Goal: Task Accomplishment & Management: Complete application form

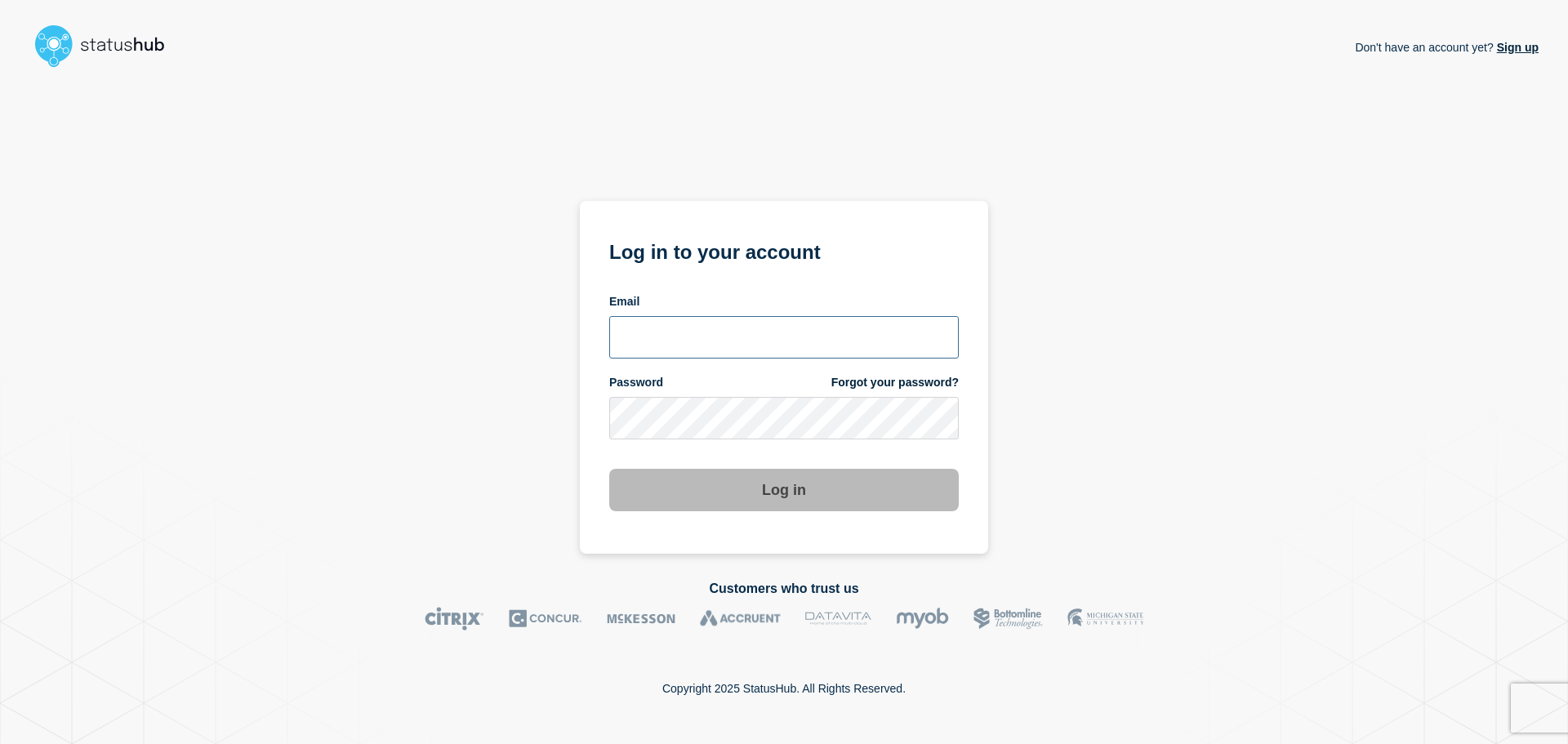
click at [696, 338] on input "email input" at bounding box center [784, 338] width 349 height 43
type input "[EMAIL_ADDRESS][DOMAIN_NAME]"
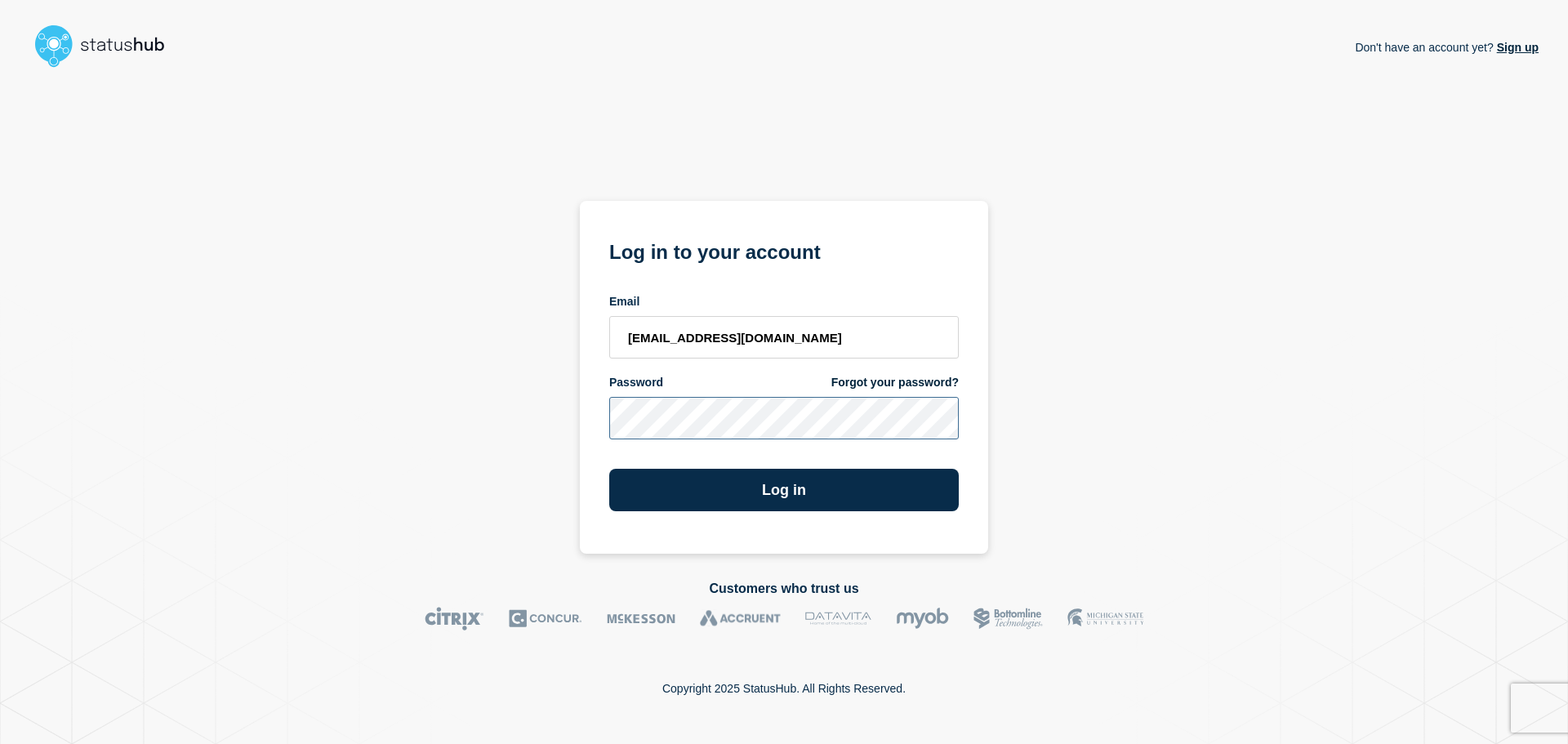
click at [609, 469] on button "Log in" at bounding box center [784, 491] width 349 height 43
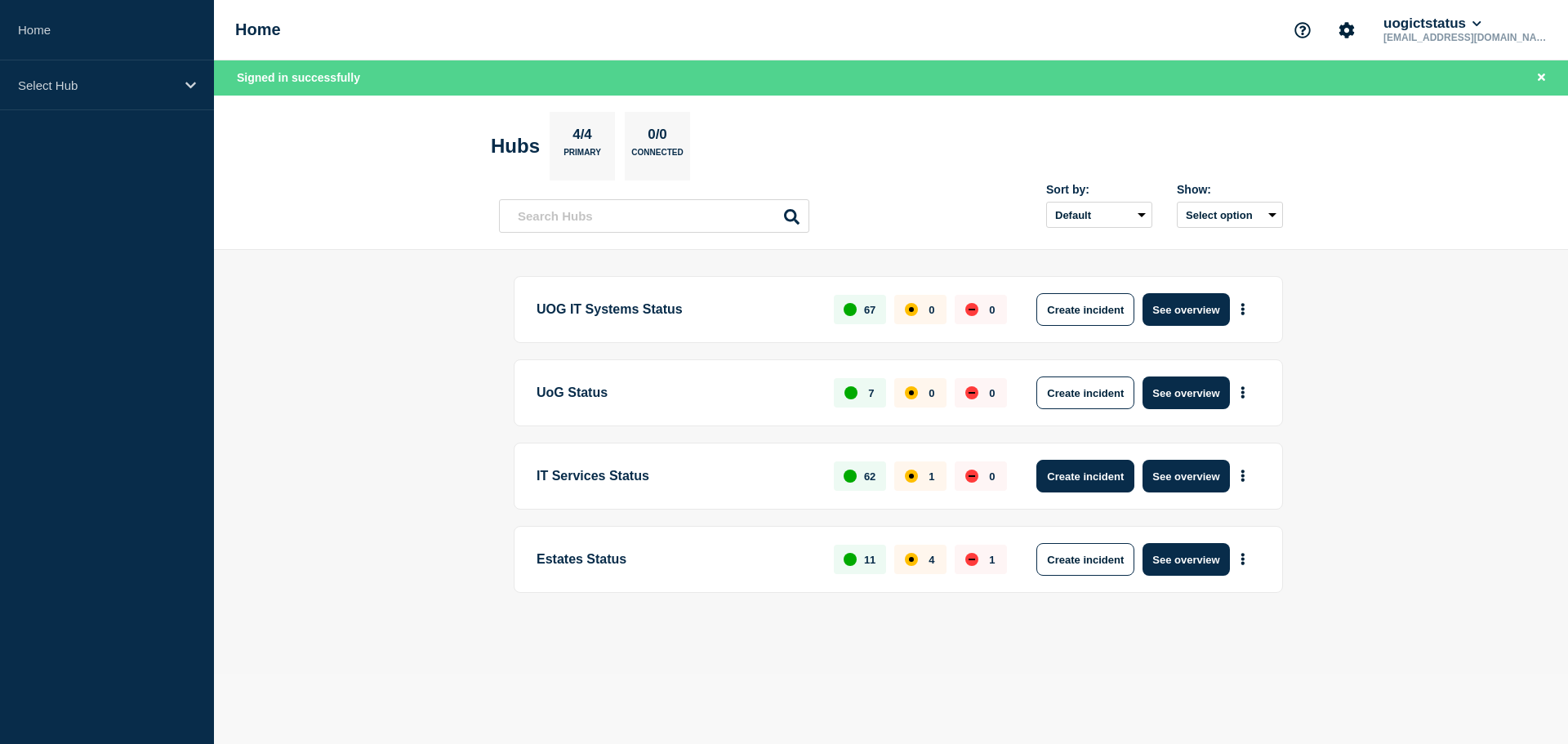
click at [1090, 488] on button "Create incident" at bounding box center [1085, 476] width 98 height 33
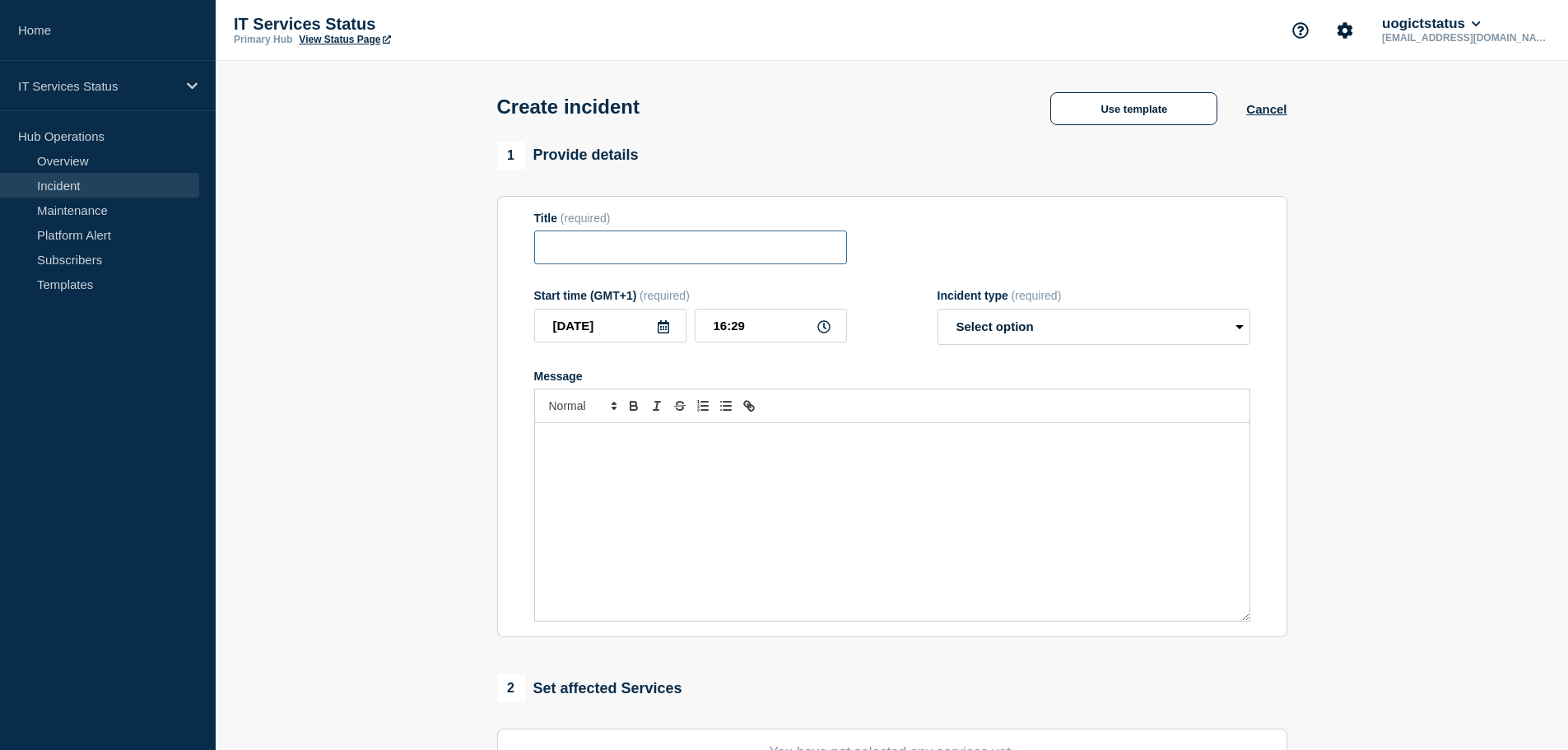
click at [612, 248] on input "Title" at bounding box center [690, 247] width 313 height 34
type input "My Glos Unknown Error"
click at [987, 334] on select "Select option Investigating Identified Monitoring" at bounding box center [1093, 327] width 313 height 36
select select "investigating"
click at [938, 312] on select "Select option Investigating Identified Monitoring" at bounding box center [1093, 327] width 313 height 36
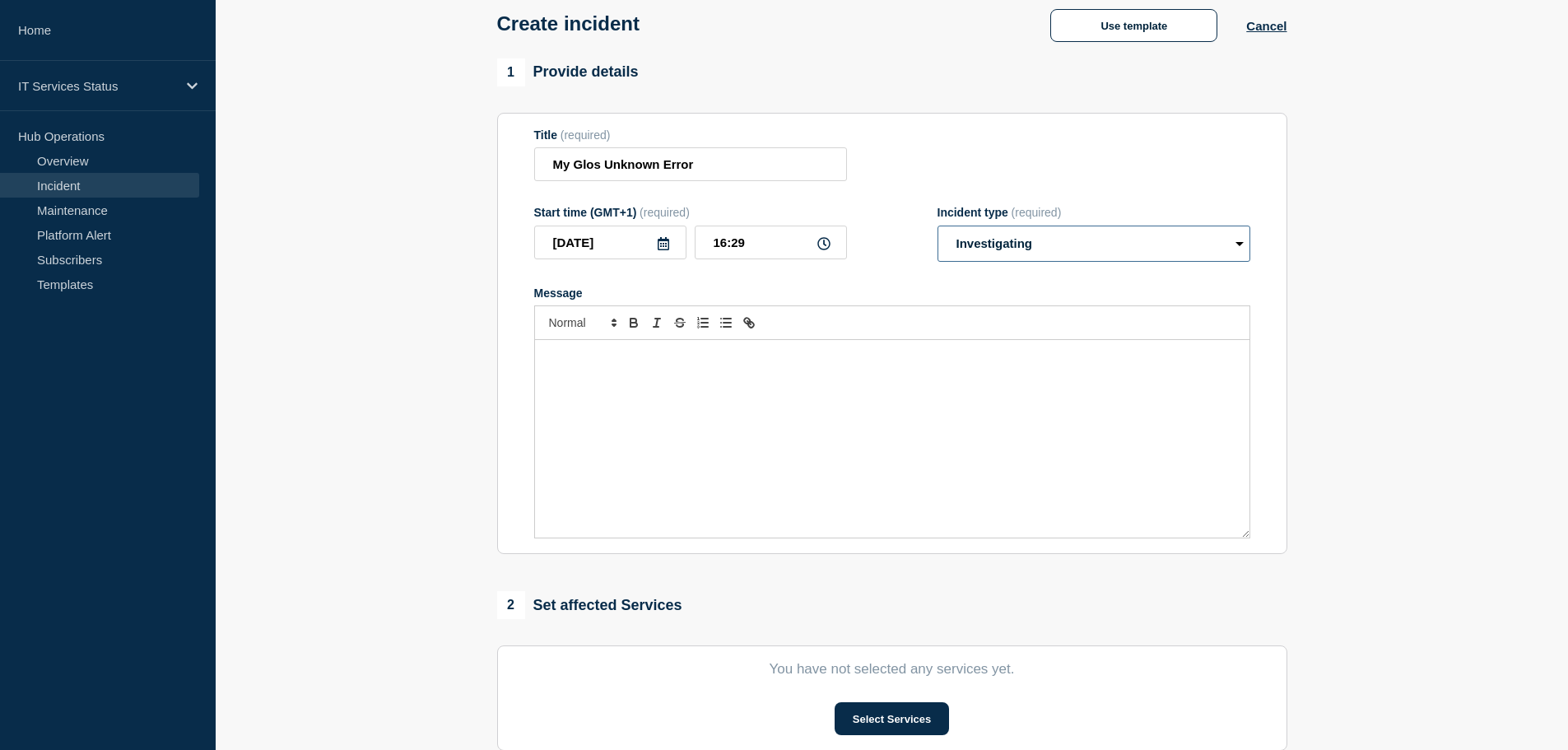
scroll to position [82, 0]
click at [713, 426] on div "Message" at bounding box center [892, 439] width 715 height 198
click at [640, 363] on p "Some users are experienceing an unknow error on My Glos." at bounding box center [892, 358] width 690 height 15
click at [646, 360] on p "Some users are experienceing an unknow error on My Glos." at bounding box center [892, 358] width 690 height 15
click at [705, 394] on p "The supplier, Ready Education" at bounding box center [892, 389] width 690 height 15
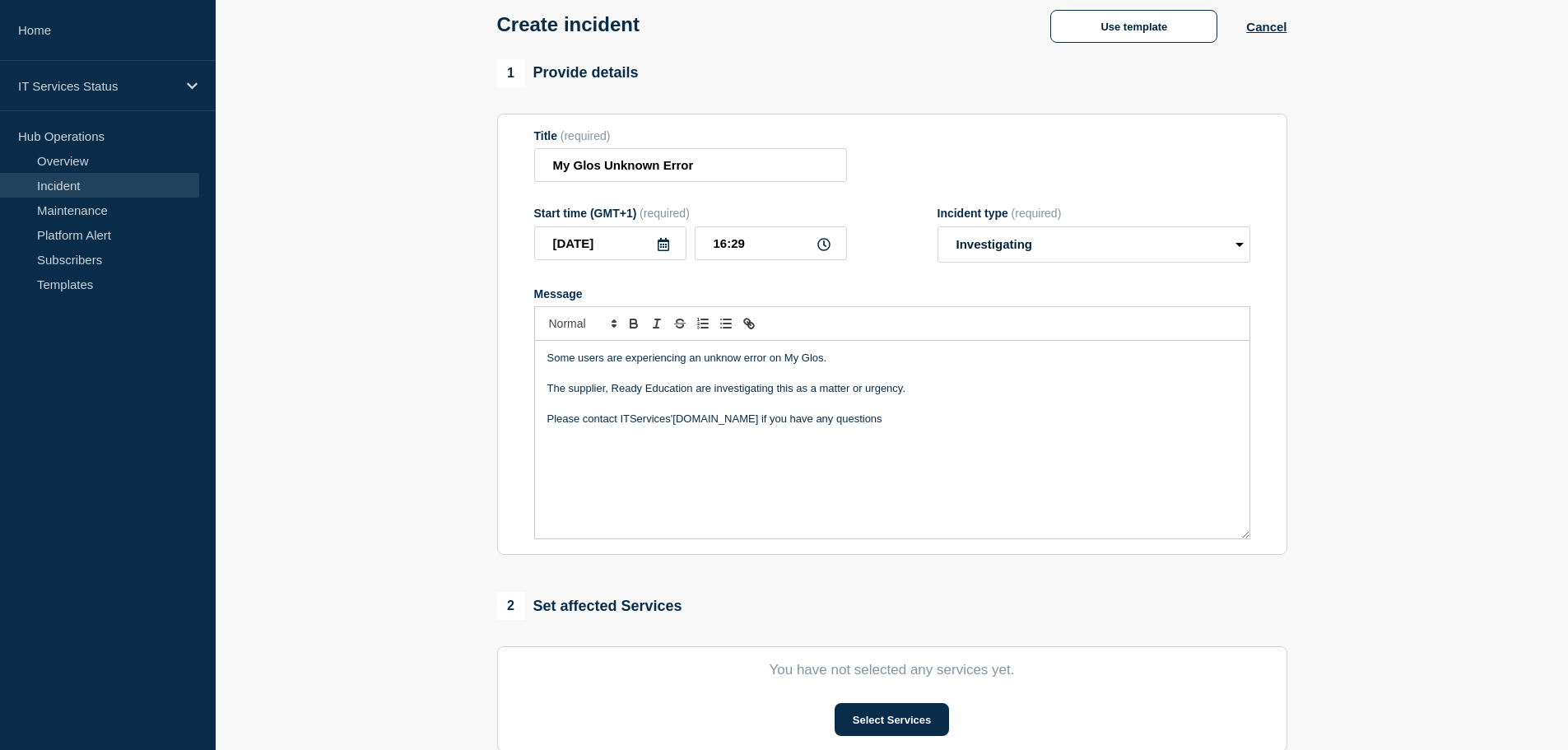
click at [672, 422] on p "Please contact ITServices'glos.ac.uk if you have any questions" at bounding box center [892, 419] width 690 height 15
click at [727, 421] on p "Please contact ITServices@glos.ac.uk if you have any questions" at bounding box center [892, 419] width 690 height 15
click at [740, 361] on p "Some users are experiencing an unknow error on My Glos." at bounding box center [892, 358] width 690 height 15
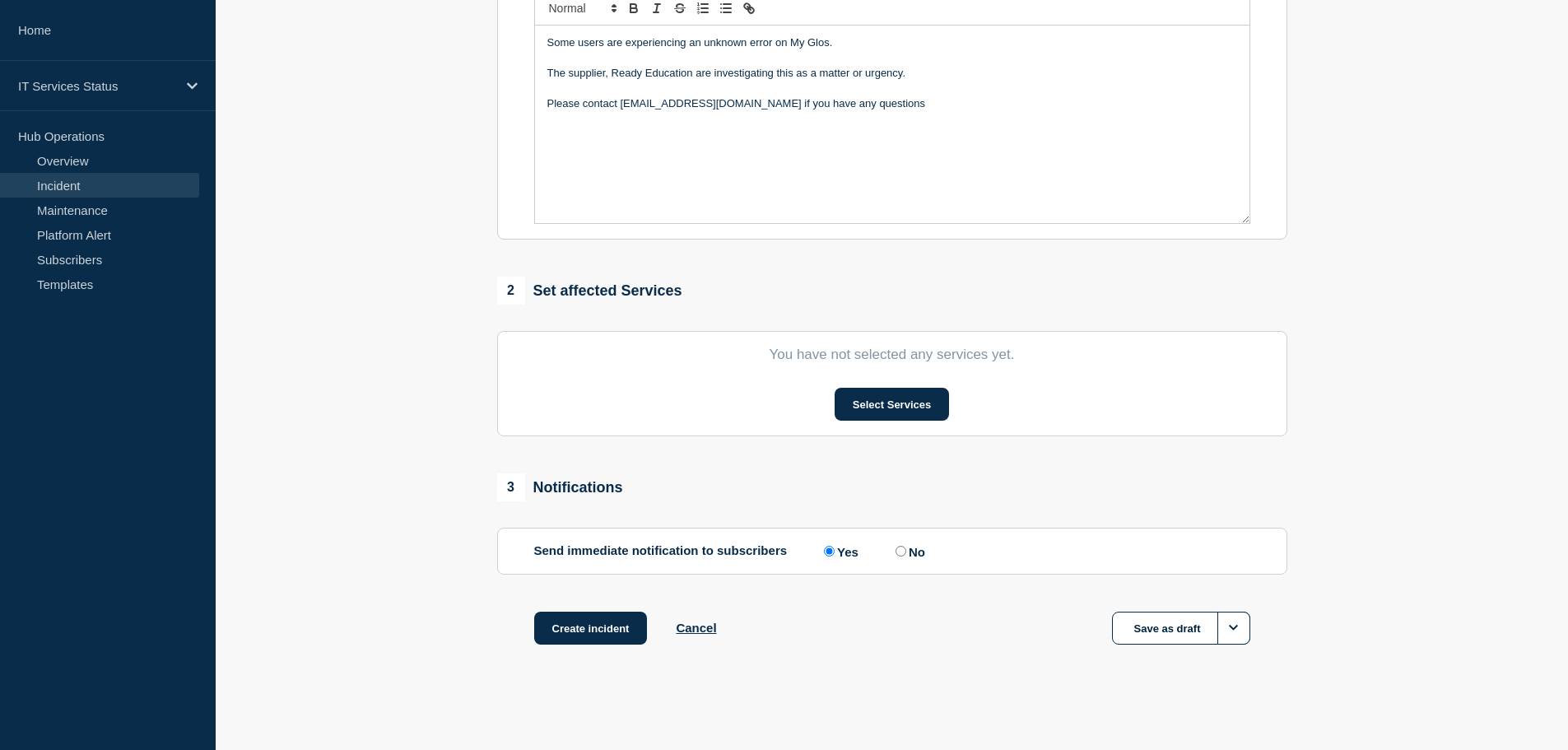
scroll to position [403, 0]
click at [899, 401] on button "Select Services" at bounding box center [892, 402] width 115 height 33
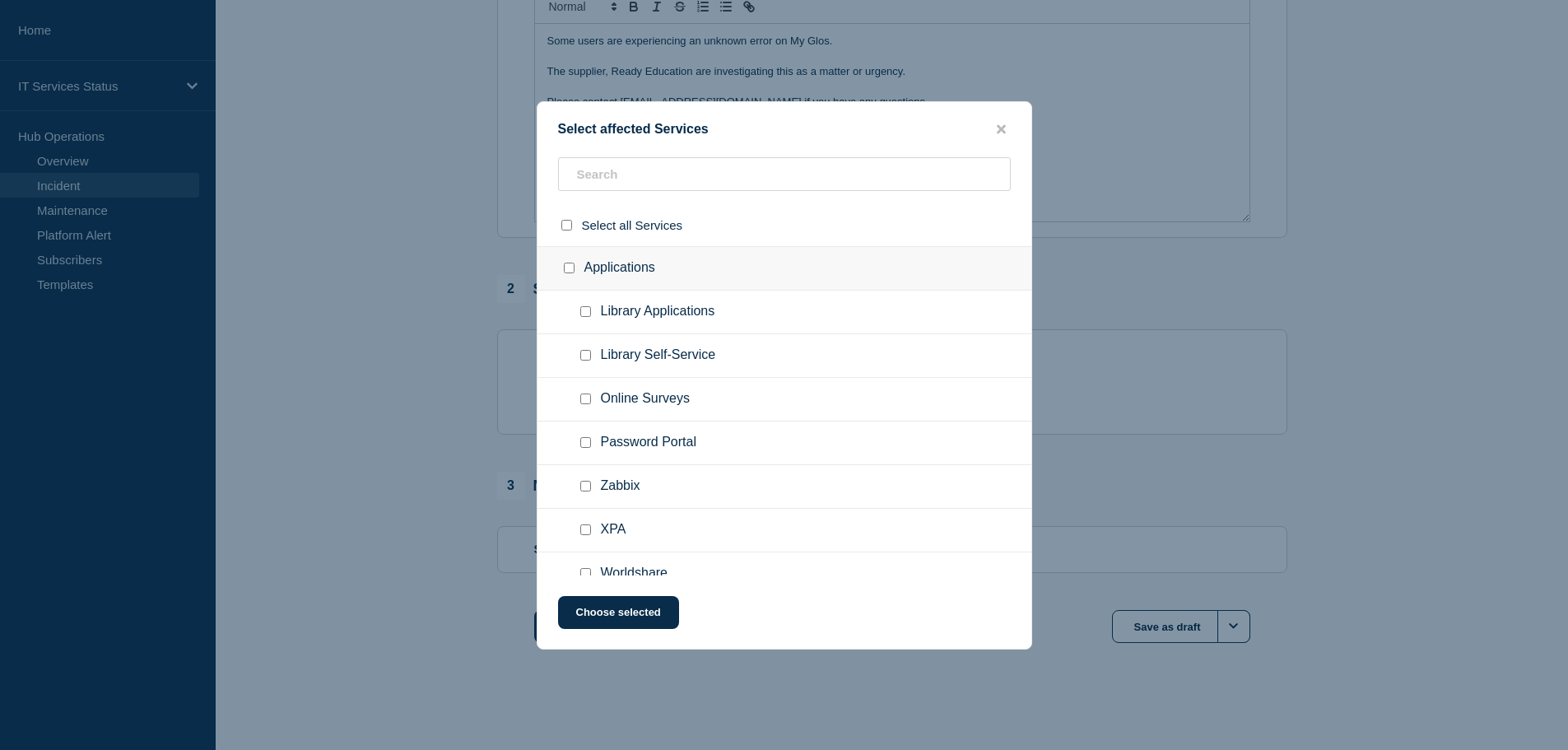
click at [776, 343] on ul "Library Self-Service" at bounding box center [784, 356] width 493 height 44
click at [724, 184] on input "text" at bounding box center [784, 175] width 452 height 34
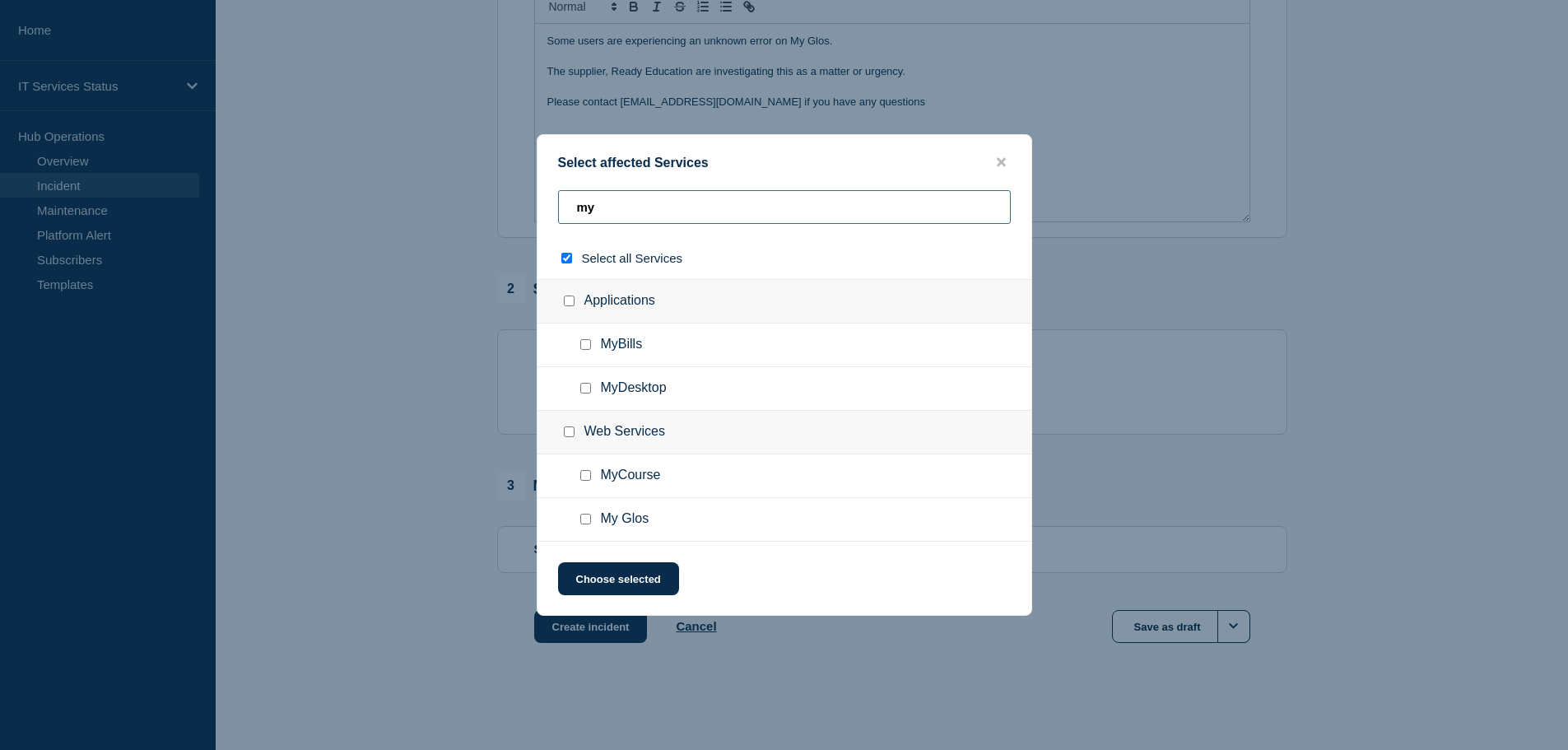
type input "myg"
checkbox input "true"
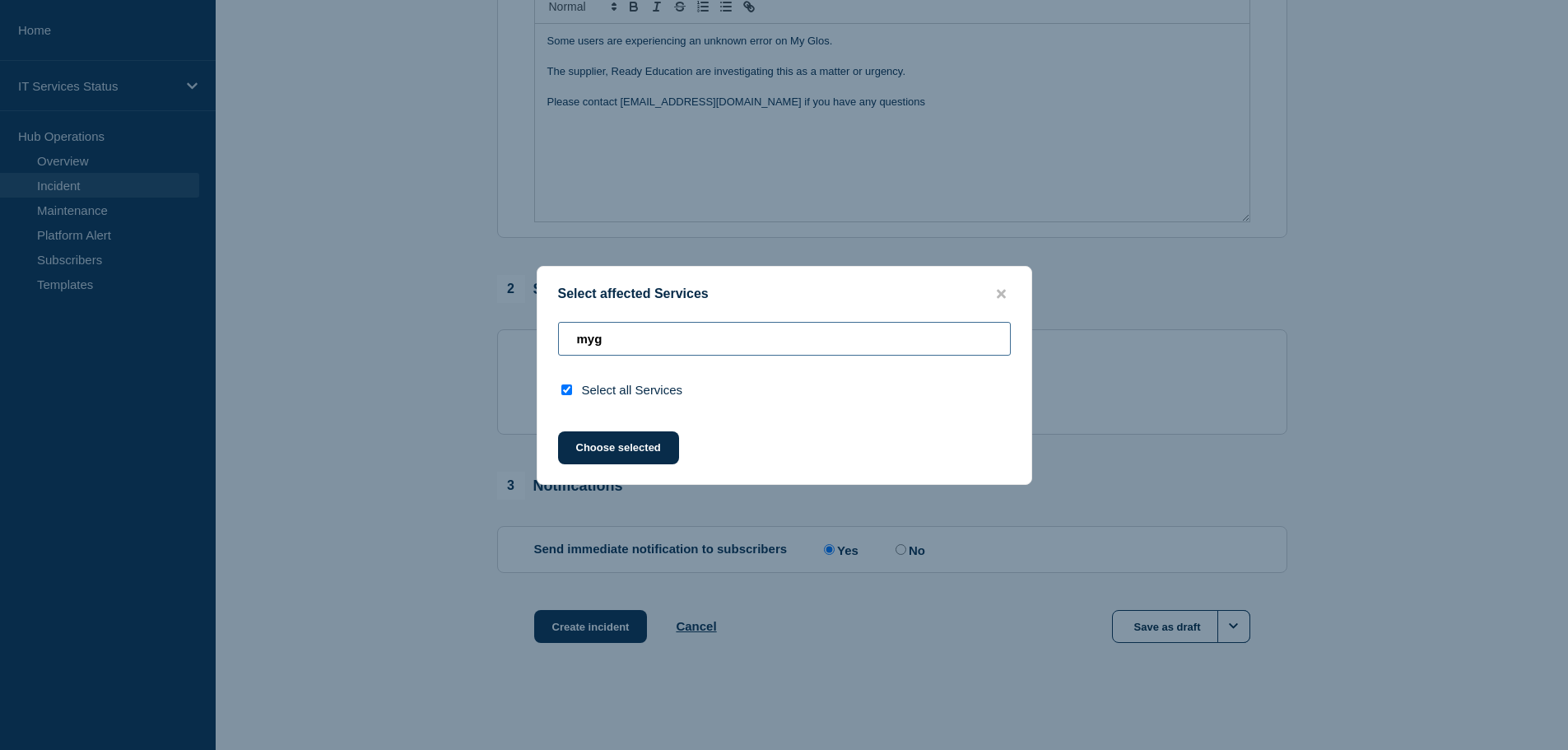
type input "my"
checkbox input "false"
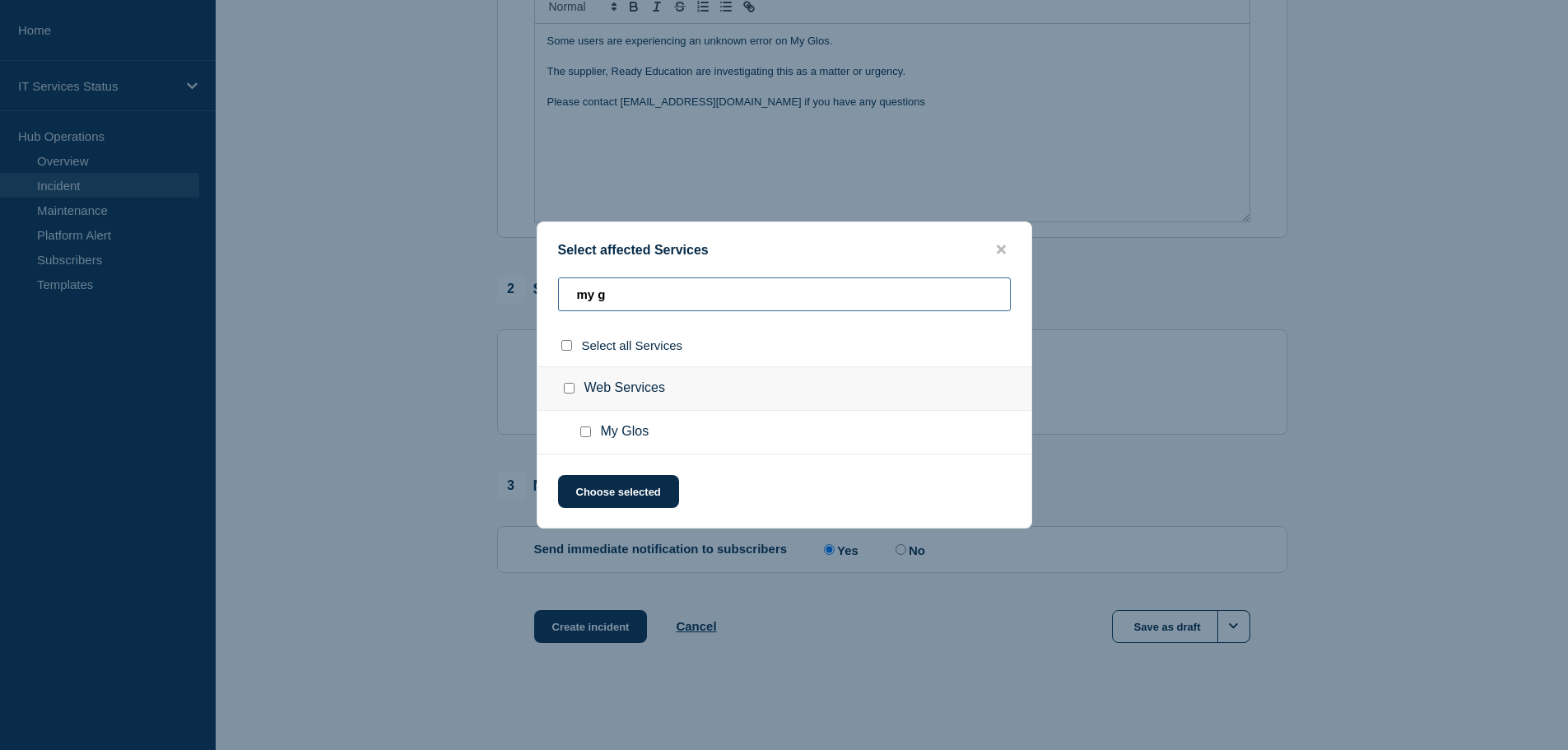
type input "my g"
click at [584, 433] on input "My Glos checkbox" at bounding box center [586, 432] width 11 height 11
checkbox input "true"
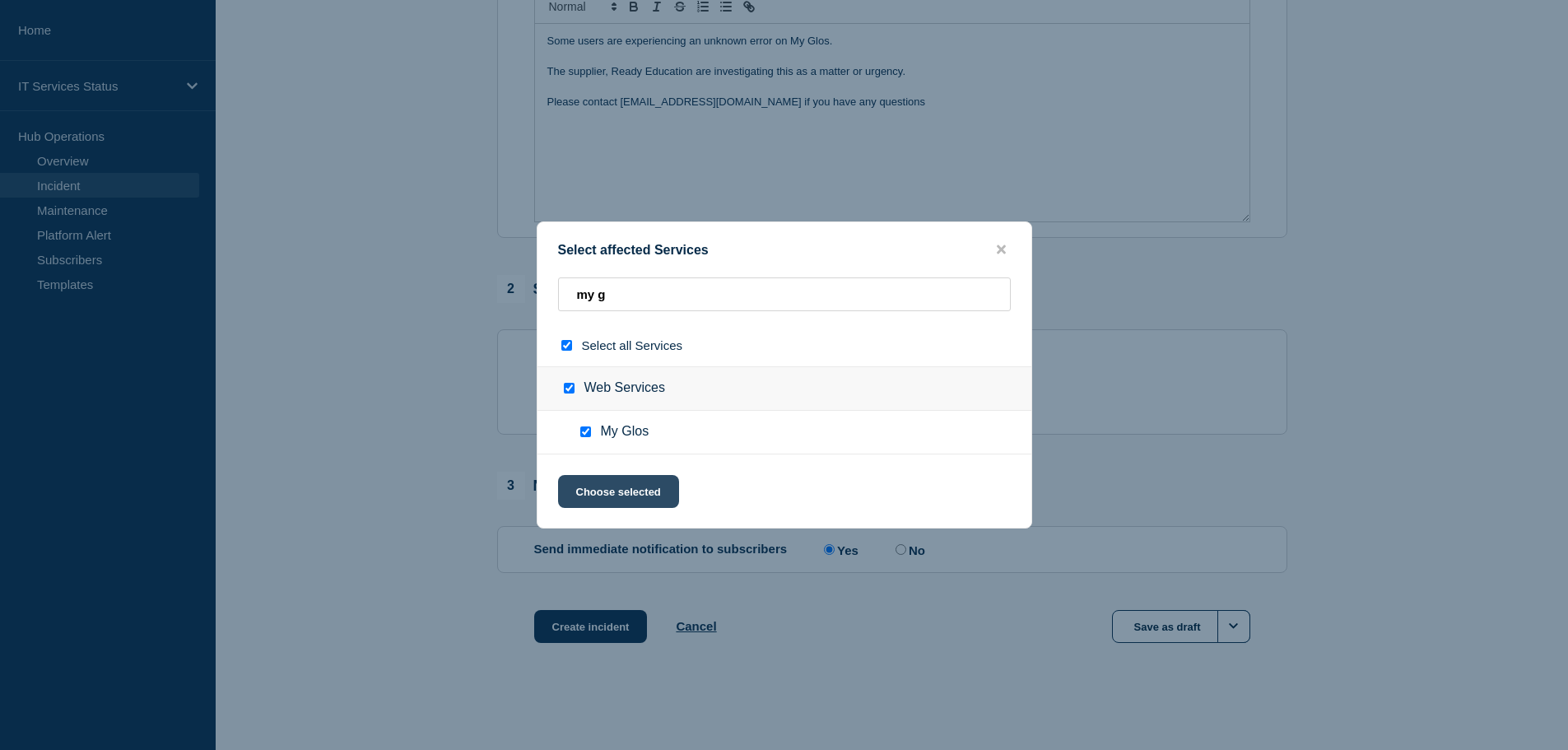
click at [633, 493] on button "Choose selected" at bounding box center [618, 491] width 121 height 33
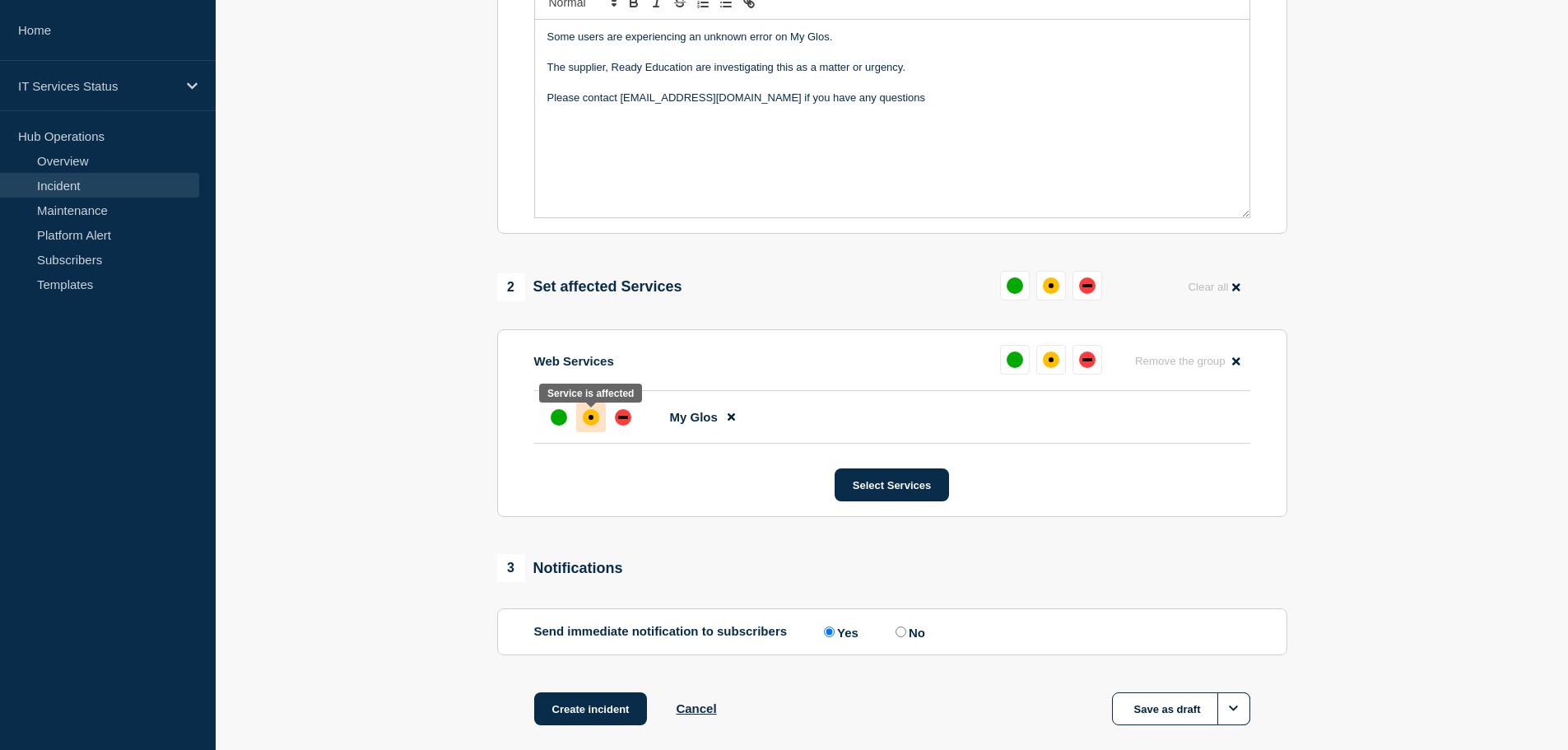
click at [596, 421] on div "affected" at bounding box center [591, 418] width 16 height 16
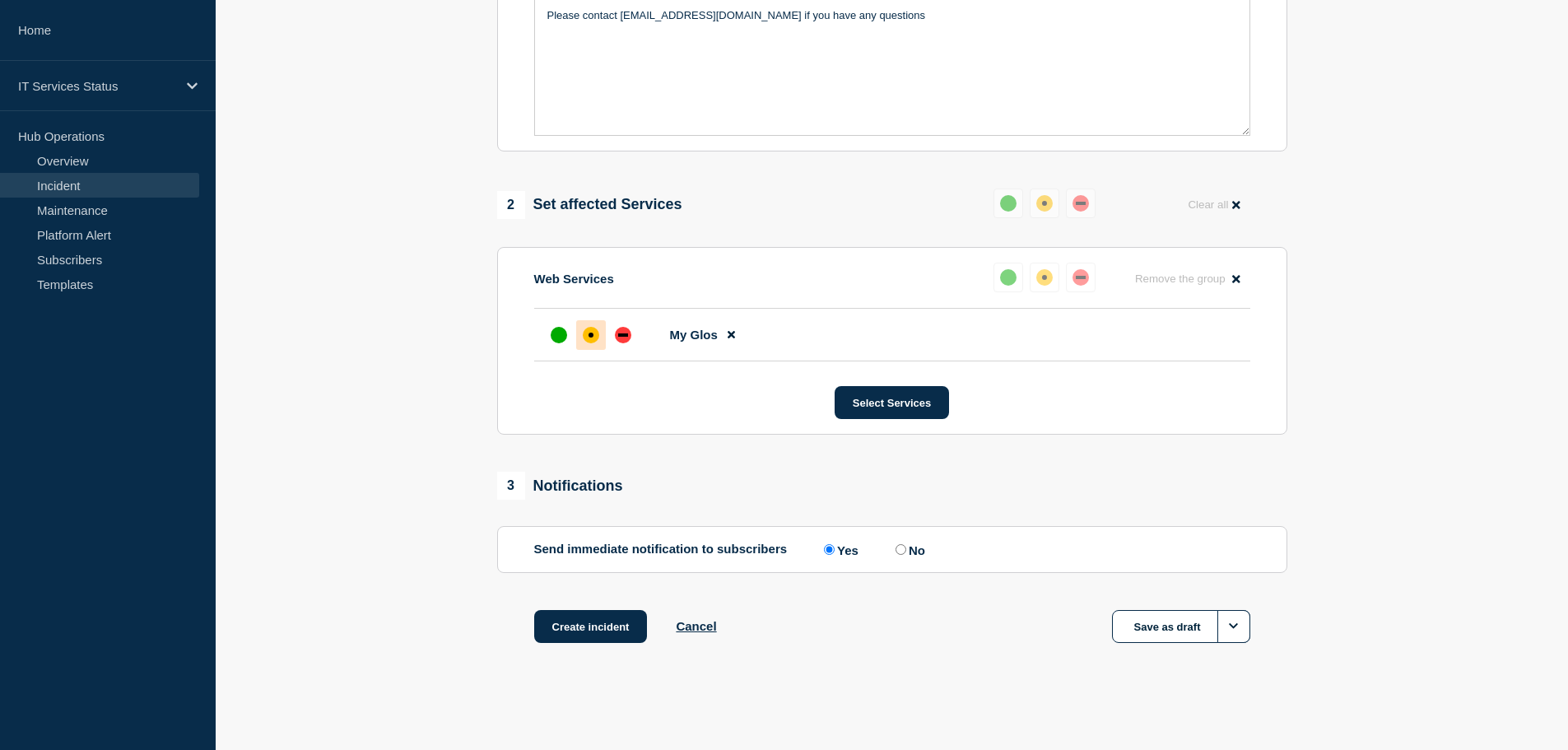
scroll to position [490, 0]
click at [603, 631] on button "Create incident" at bounding box center [590, 626] width 114 height 33
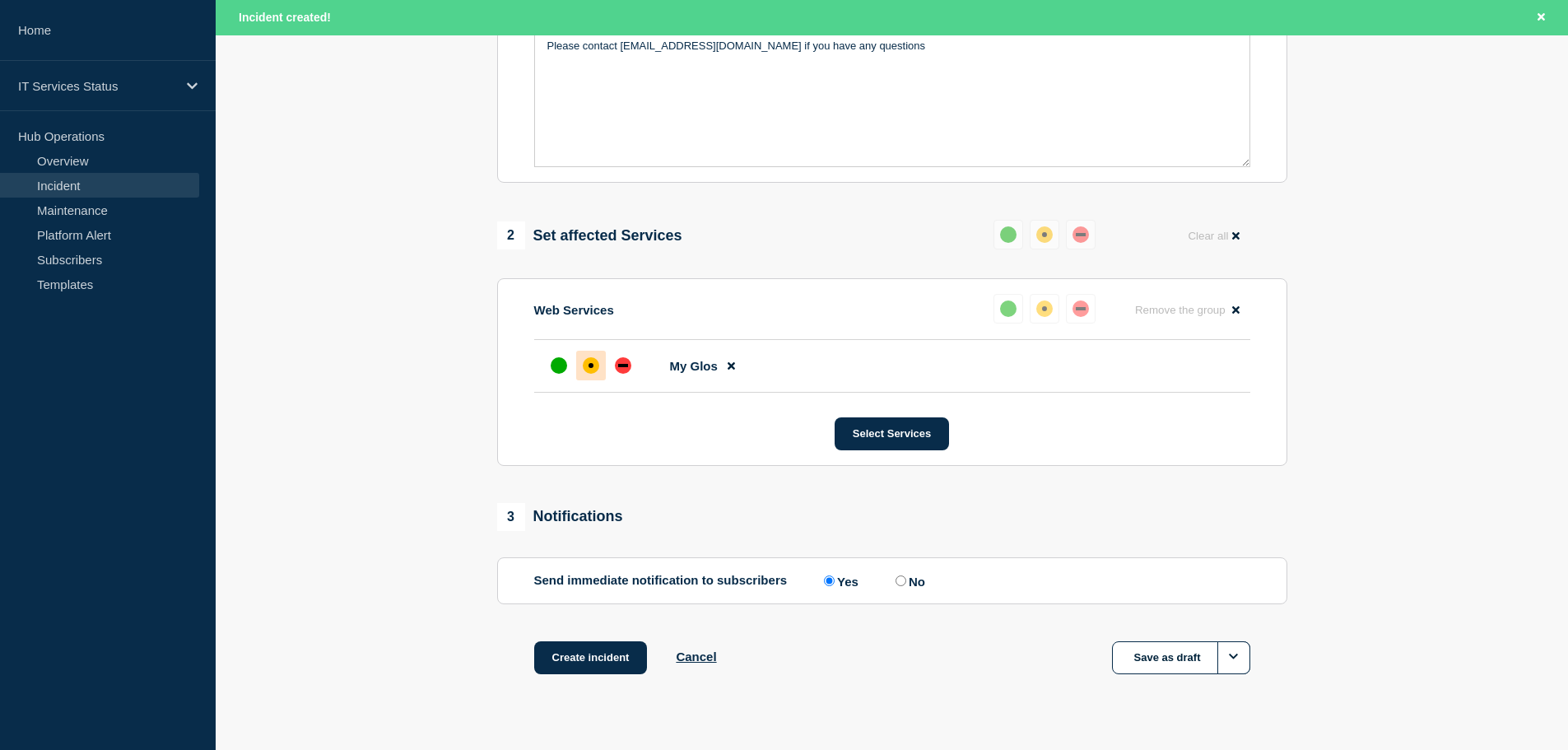
scroll to position [524, 0]
